Goal: Task Accomplishment & Management: Manage account settings

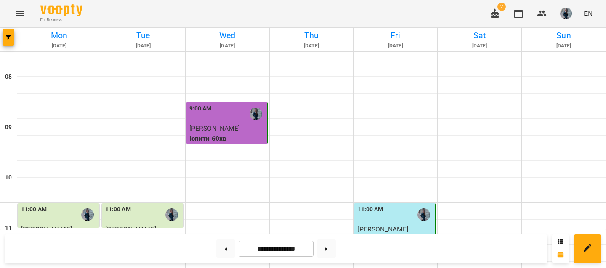
scroll to position [241, 0]
click at [327, 244] on button at bounding box center [326, 249] width 19 height 19
type input "**********"
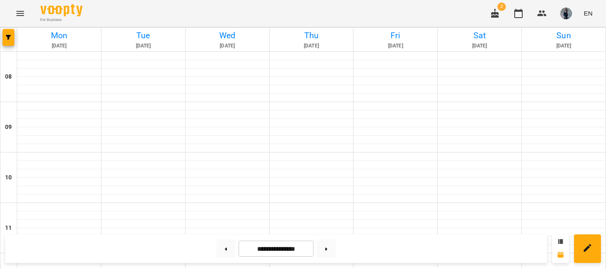
scroll to position [197, 0]
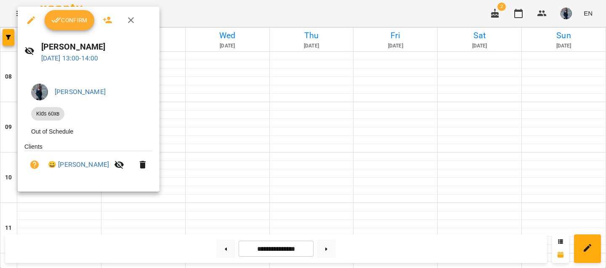
click at [70, 24] on span "Confirm" at bounding box center [69, 20] width 36 height 10
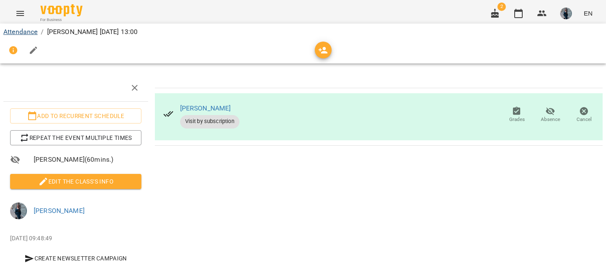
click at [28, 34] on link "Attendance" at bounding box center [20, 32] width 34 height 8
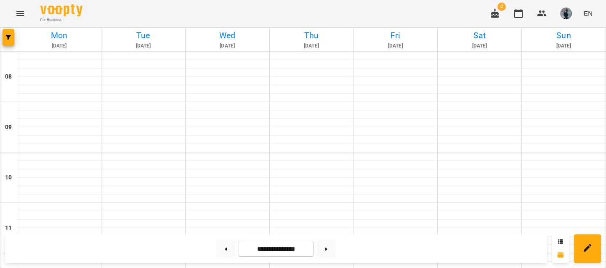
scroll to position [185, 0]
click at [19, 9] on icon "Menu" at bounding box center [20, 13] width 10 height 10
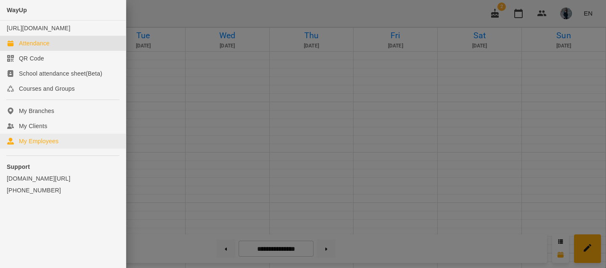
click at [37, 145] on link "My Employees" at bounding box center [63, 141] width 126 height 15
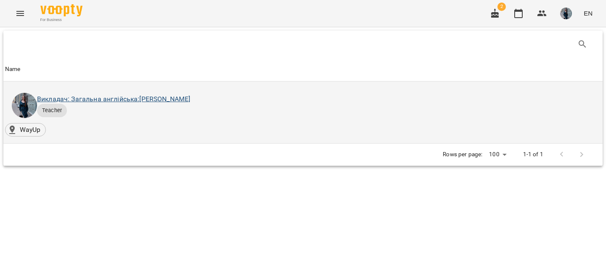
click at [167, 95] on link "Викладач: Загальна англійська: [PERSON_NAME]" at bounding box center [113, 99] width 153 height 8
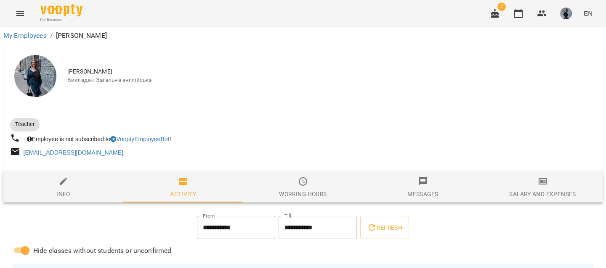
click at [543, 175] on button "Salary and Expenses" at bounding box center [542, 187] width 120 height 30
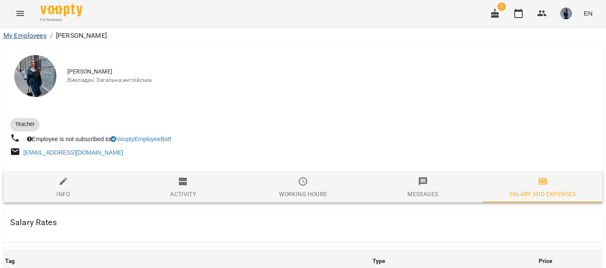
click at [25, 35] on link "My Employees" at bounding box center [24, 36] width 43 height 8
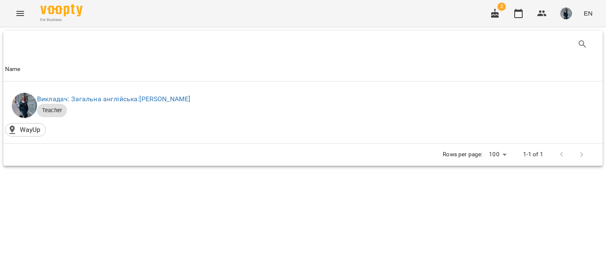
click at [19, 13] on icon "Menu" at bounding box center [20, 13] width 8 height 5
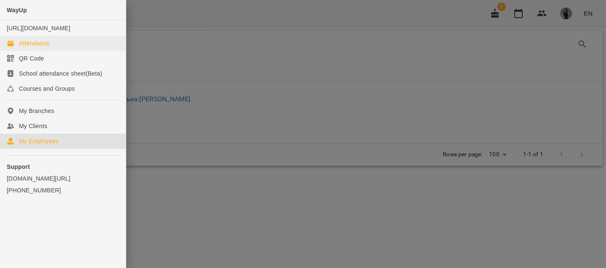
click at [46, 48] on div "Attendance" at bounding box center [34, 43] width 31 height 8
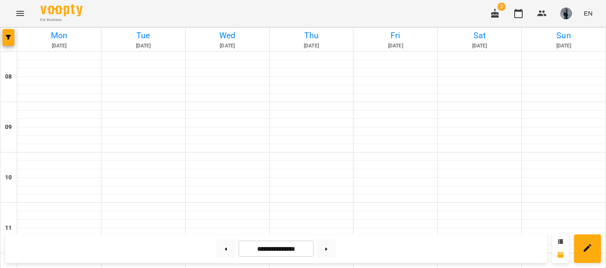
click at [493, 13] on icon "button" at bounding box center [495, 12] width 8 height 9
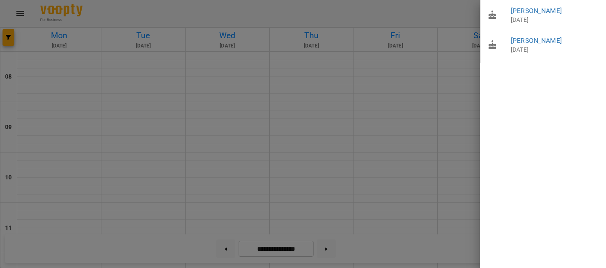
click at [439, 12] on div at bounding box center [303, 134] width 606 height 268
